Goal: Task Accomplishment & Management: Use online tool/utility

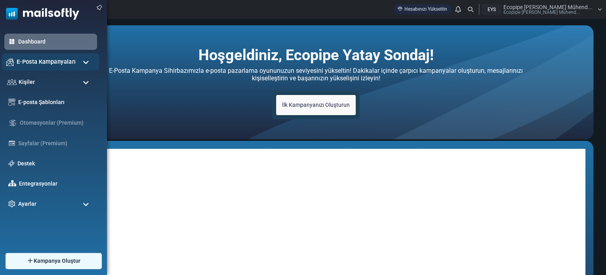
click at [35, 62] on span "E-Posta Kampanyaları" at bounding box center [46, 61] width 59 height 9
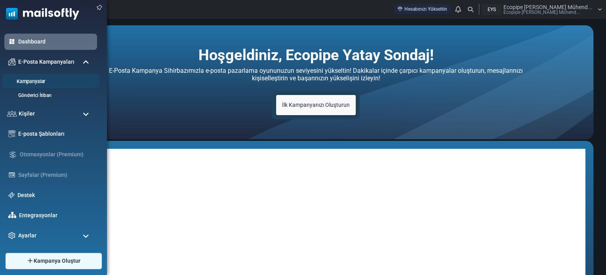
click at [41, 81] on link "Kampanyalar" at bounding box center [49, 82] width 95 height 8
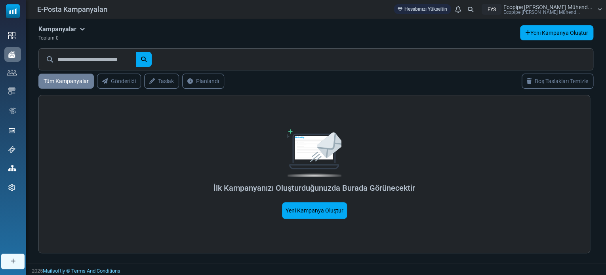
scroll to position [1, 0]
